Goal: Task Accomplishment & Management: Manage account settings

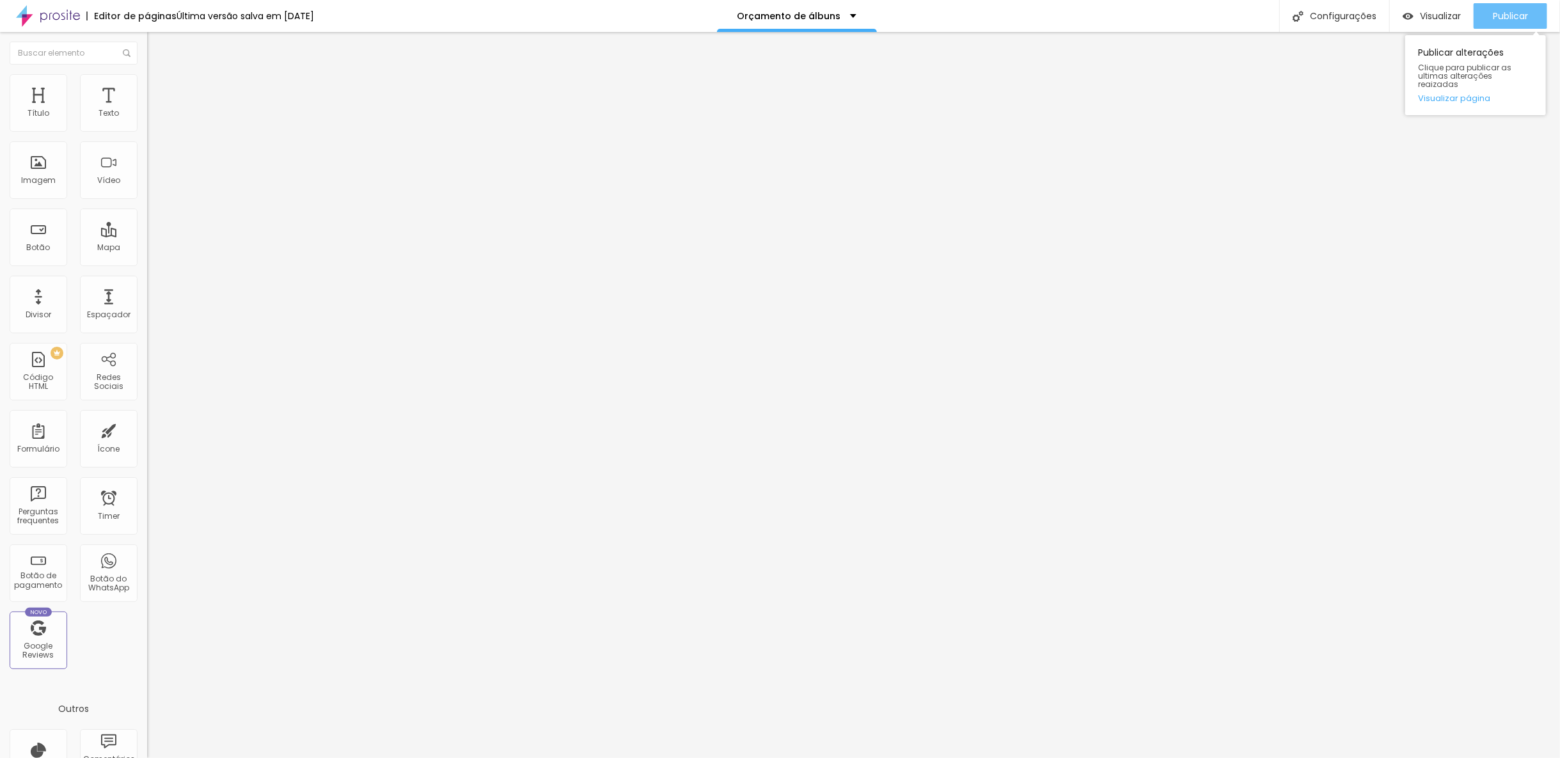
click at [1493, 20] on span "Publicar" at bounding box center [1510, 16] width 35 height 10
click at [1508, 24] on div "Publicar" at bounding box center [1510, 16] width 35 height 26
click at [1498, 29] on div "Publicar alterações Clique para publicar as ultimas alterações reaizadas Visual…" at bounding box center [1475, 72] width 141 height 86
click at [1495, 16] on span "Publicar" at bounding box center [1510, 16] width 35 height 10
